Goal: Task Accomplishment & Management: Complete application form

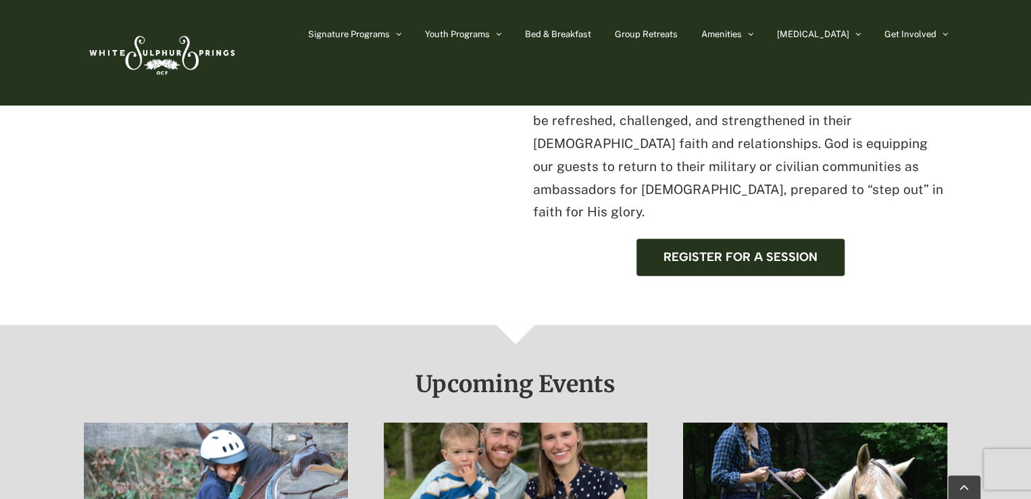
scroll to position [405, 0]
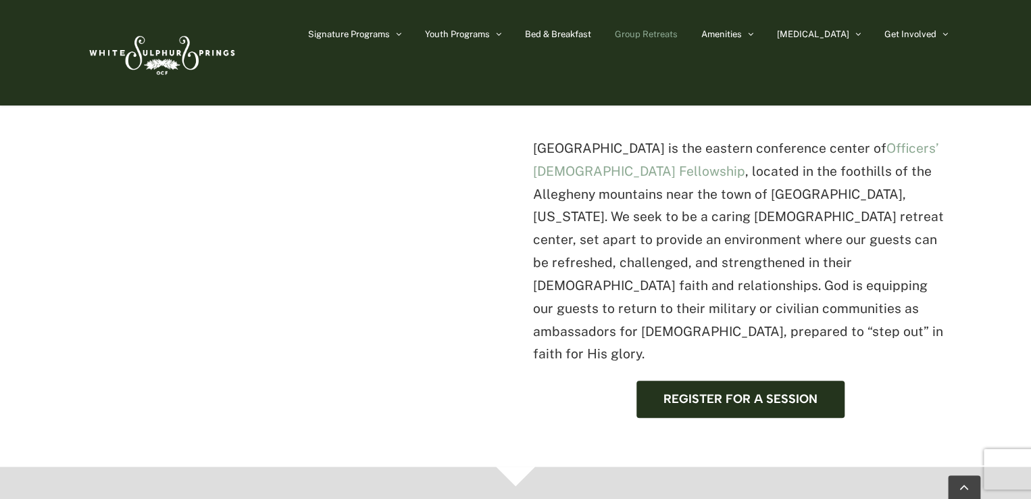
click at [678, 34] on span "Group Retreats" at bounding box center [646, 34] width 63 height 9
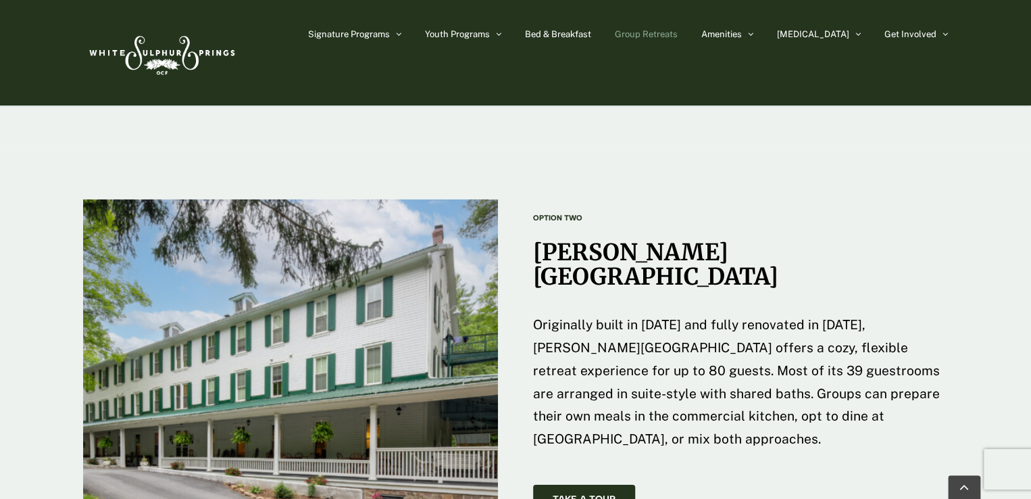
scroll to position [1978, 0]
click at [584, 494] on span "Take A Tour" at bounding box center [584, 499] width 63 height 11
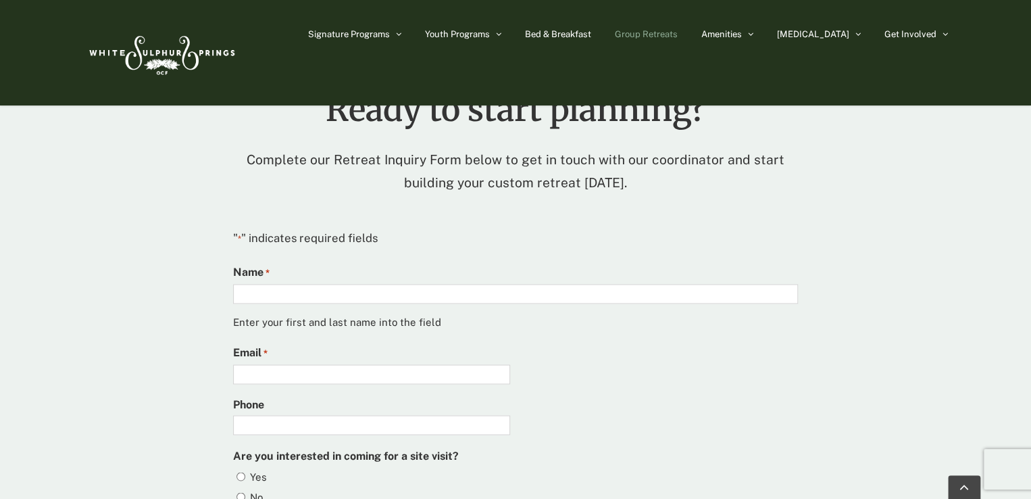
scroll to position [3397, 0]
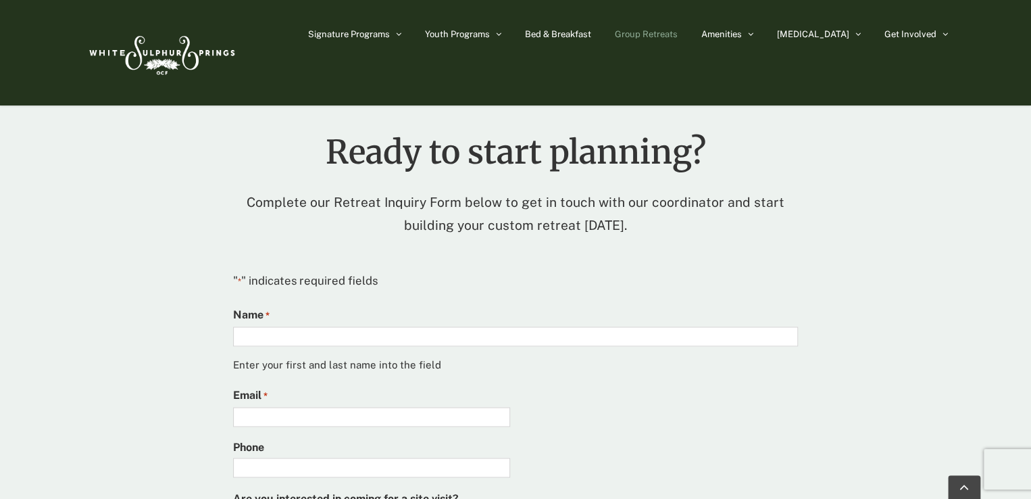
click at [301, 326] on input "Name *" at bounding box center [515, 336] width 565 height 20
type input "*"
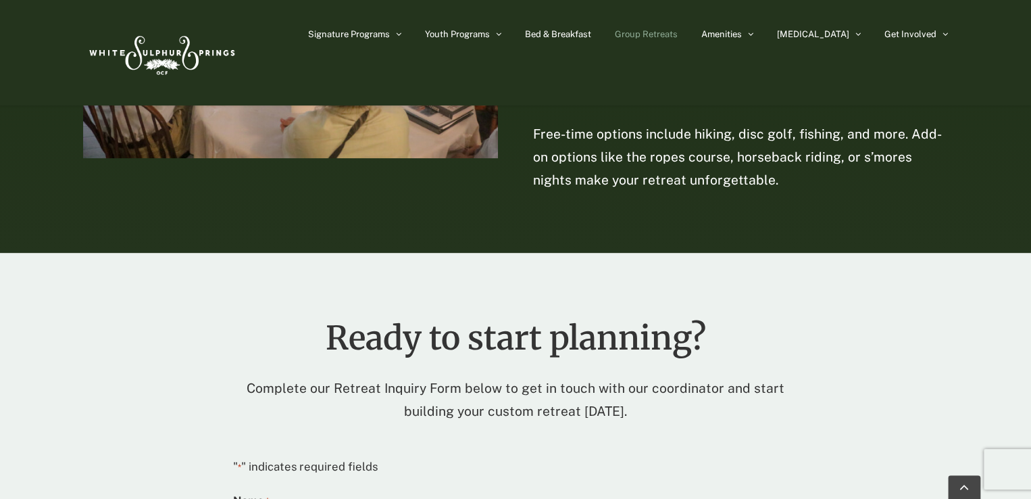
scroll to position [3243, 0]
